Goal: Information Seeking & Learning: Learn about a topic

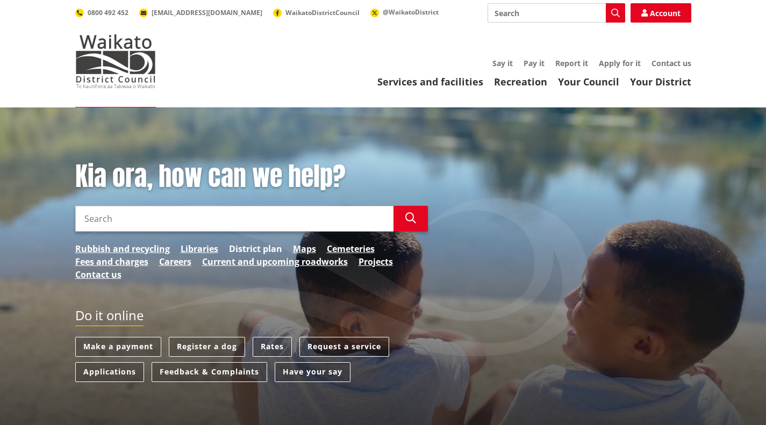
click at [251, 249] on link "District plan" at bounding box center [255, 248] width 53 height 13
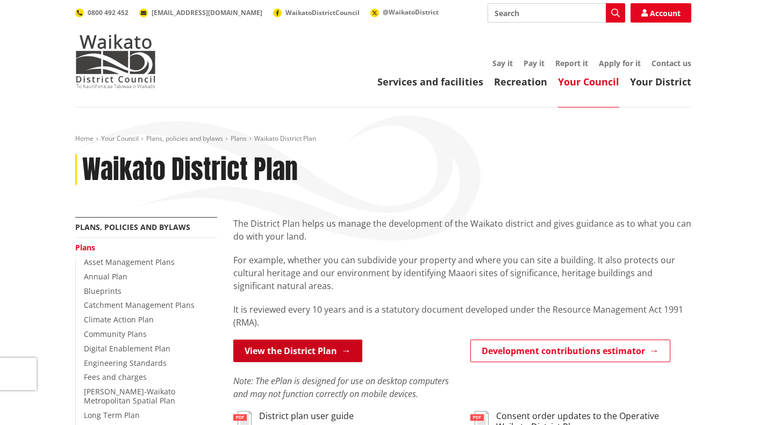
click at [306, 350] on link "View the District Plan" at bounding box center [297, 351] width 129 height 23
